Goal: Navigation & Orientation: Find specific page/section

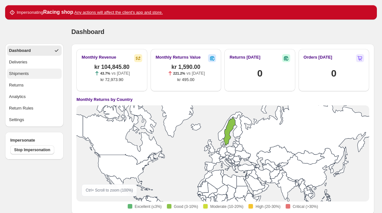
click at [28, 73] on div "Shipments" at bounding box center [19, 74] width 20 height 6
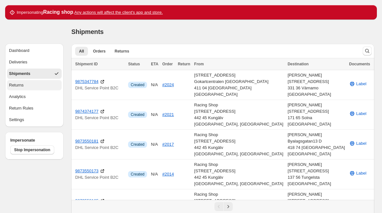
click at [29, 87] on button "Returns" at bounding box center [34, 85] width 55 height 10
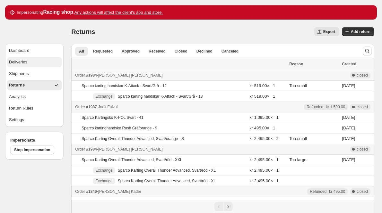
click at [27, 62] on button "Deliveries" at bounding box center [34, 62] width 55 height 10
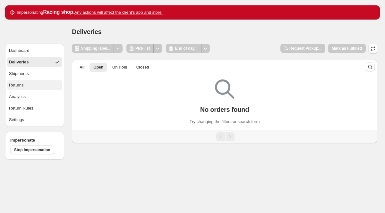
click at [27, 84] on button "Returns" at bounding box center [34, 85] width 55 height 10
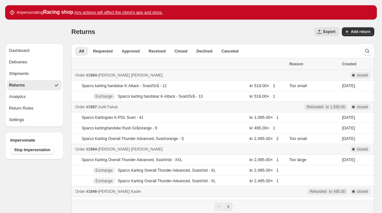
click at [55, 36] on div "Dashboard Deliveries Shipments Returns Analytics Return Rules Settings" at bounding box center [32, 73] width 64 height 107
